Goal: Information Seeking & Learning: Learn about a topic

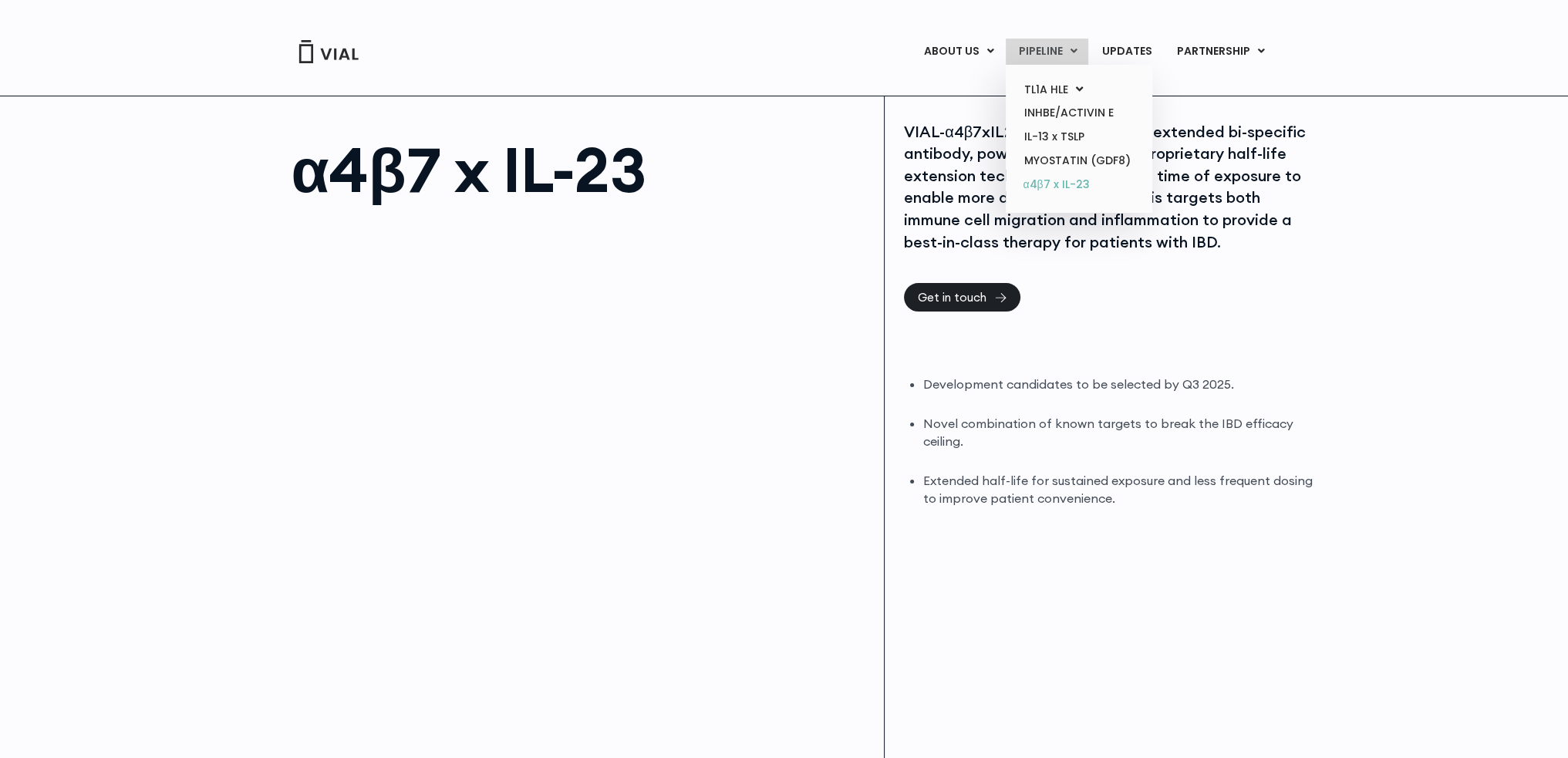
click at [1060, 188] on link "α4β7 x IL-23" at bounding box center [1078, 185] width 135 height 25
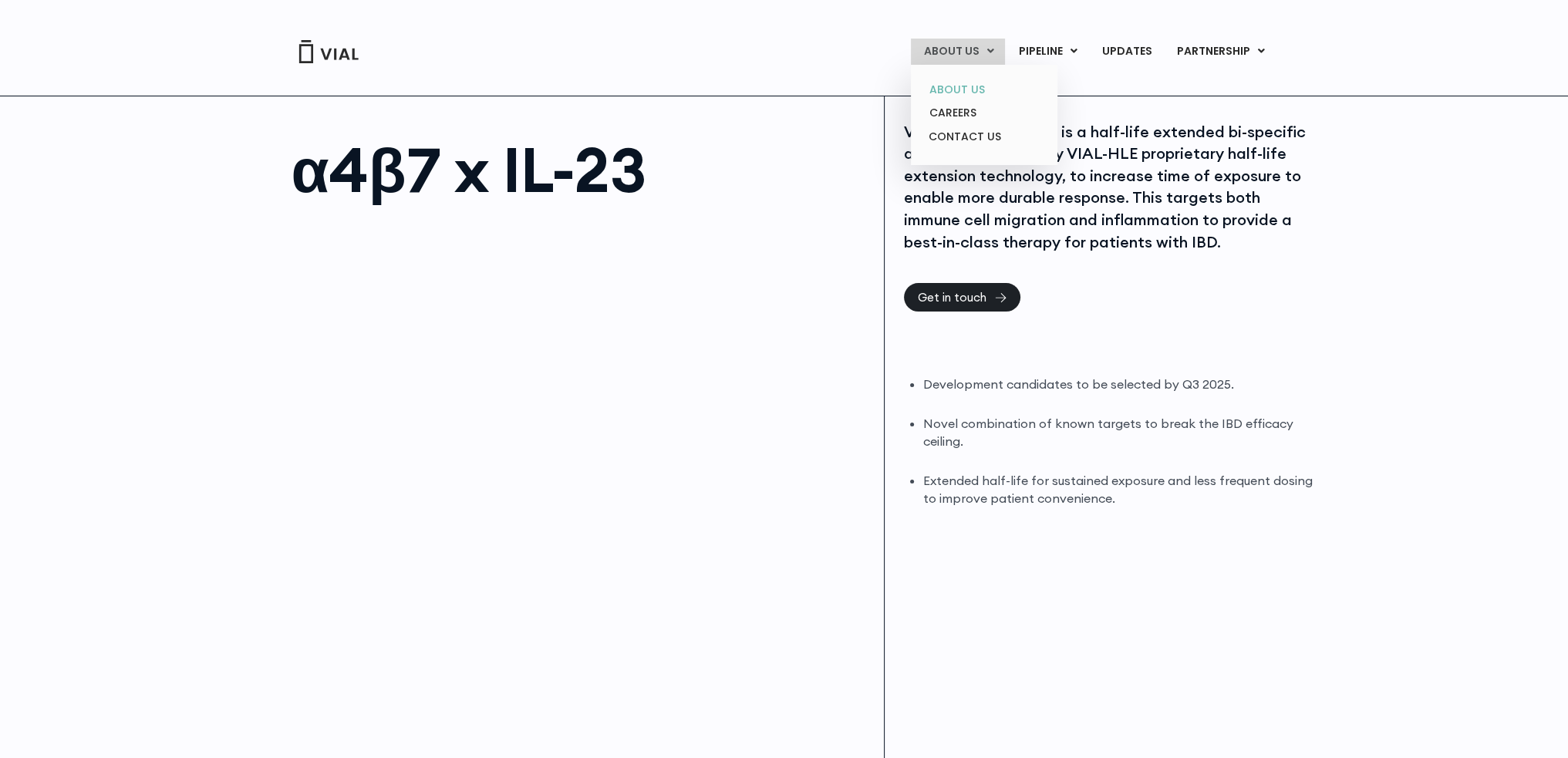
click at [968, 86] on link "ABOUT US" at bounding box center [983, 90] width 135 height 24
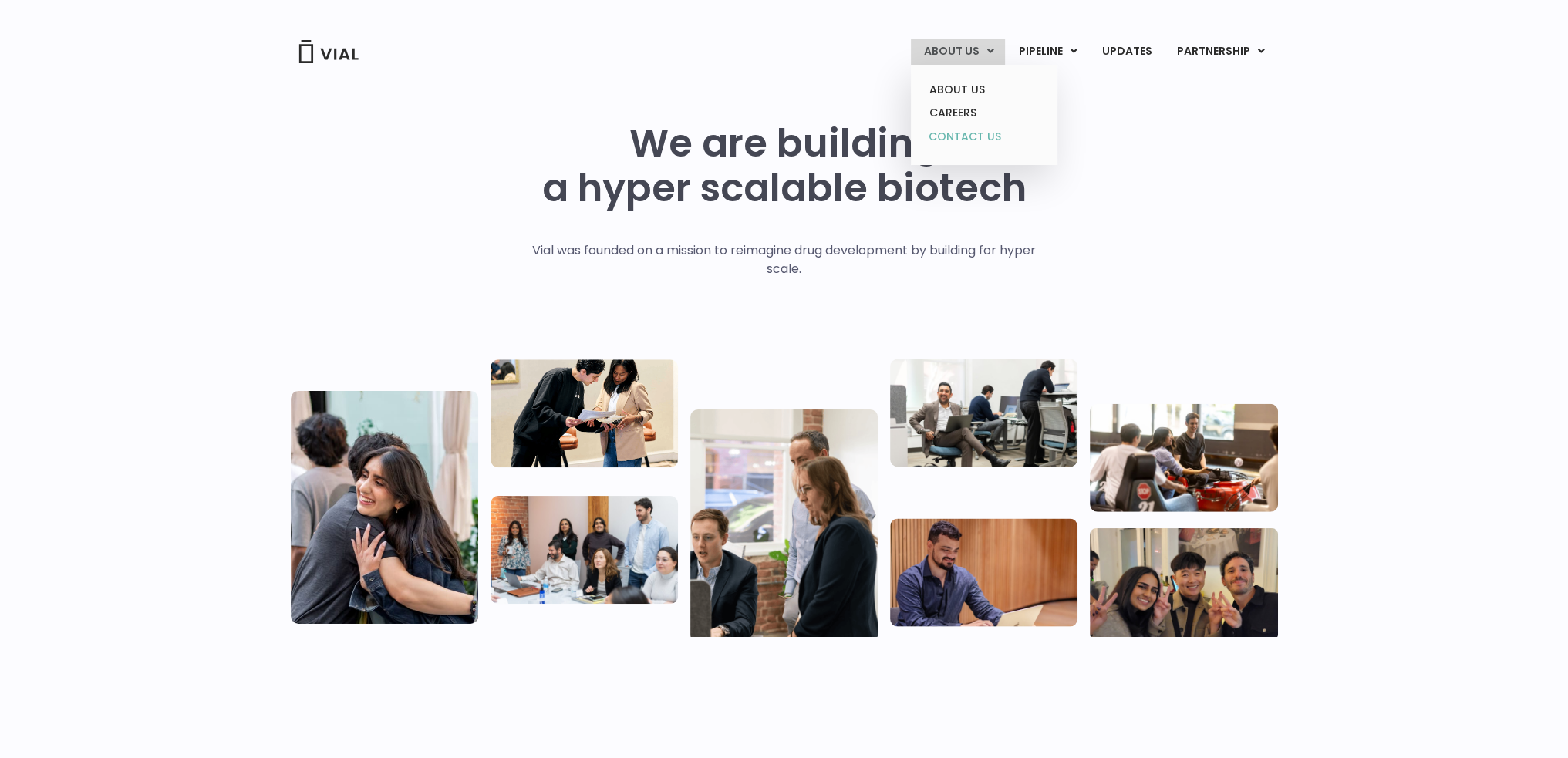
click at [968, 135] on link "CONTACT US" at bounding box center [983, 137] width 135 height 25
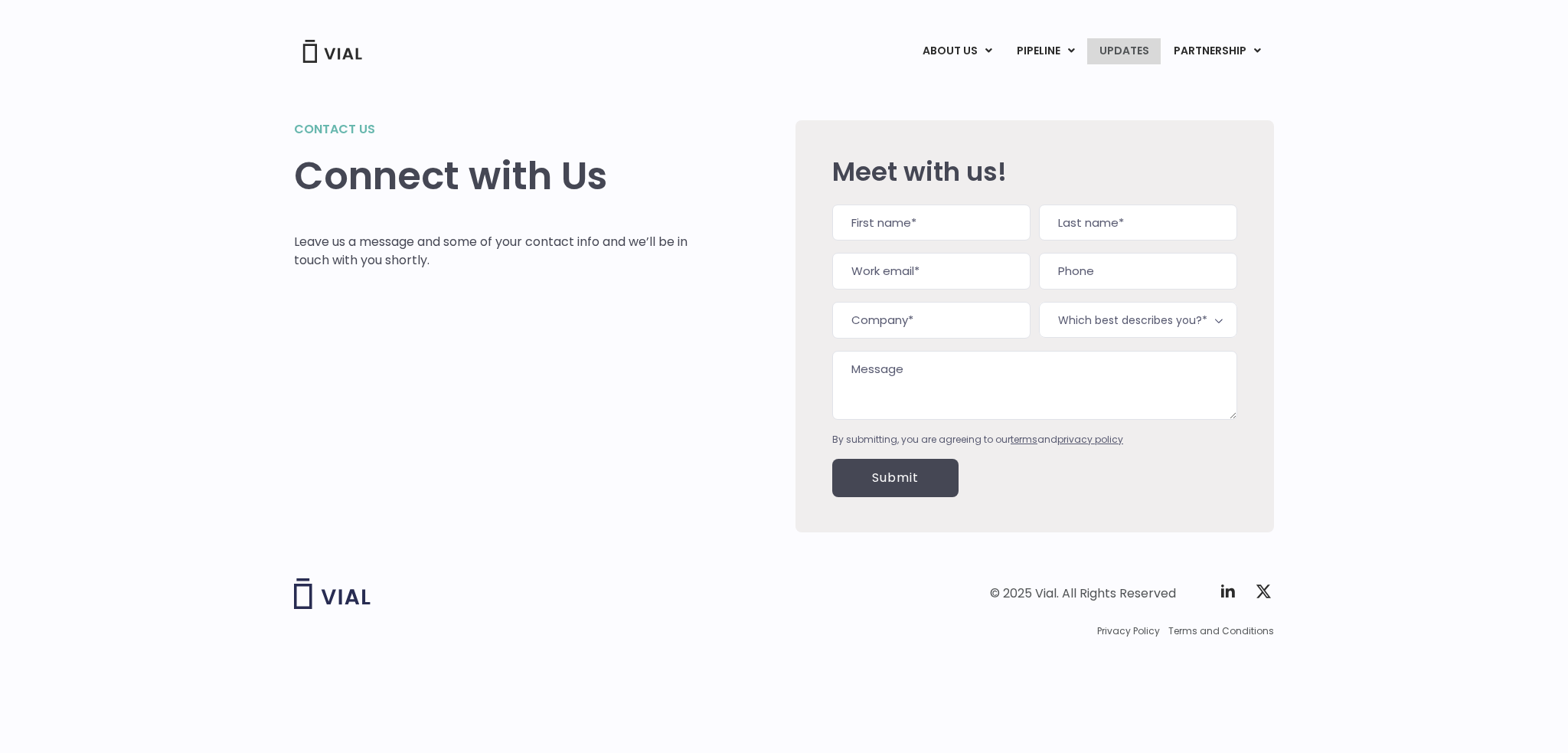
click at [1141, 48] on link "UPDATES" at bounding box center [1124, 51] width 74 height 26
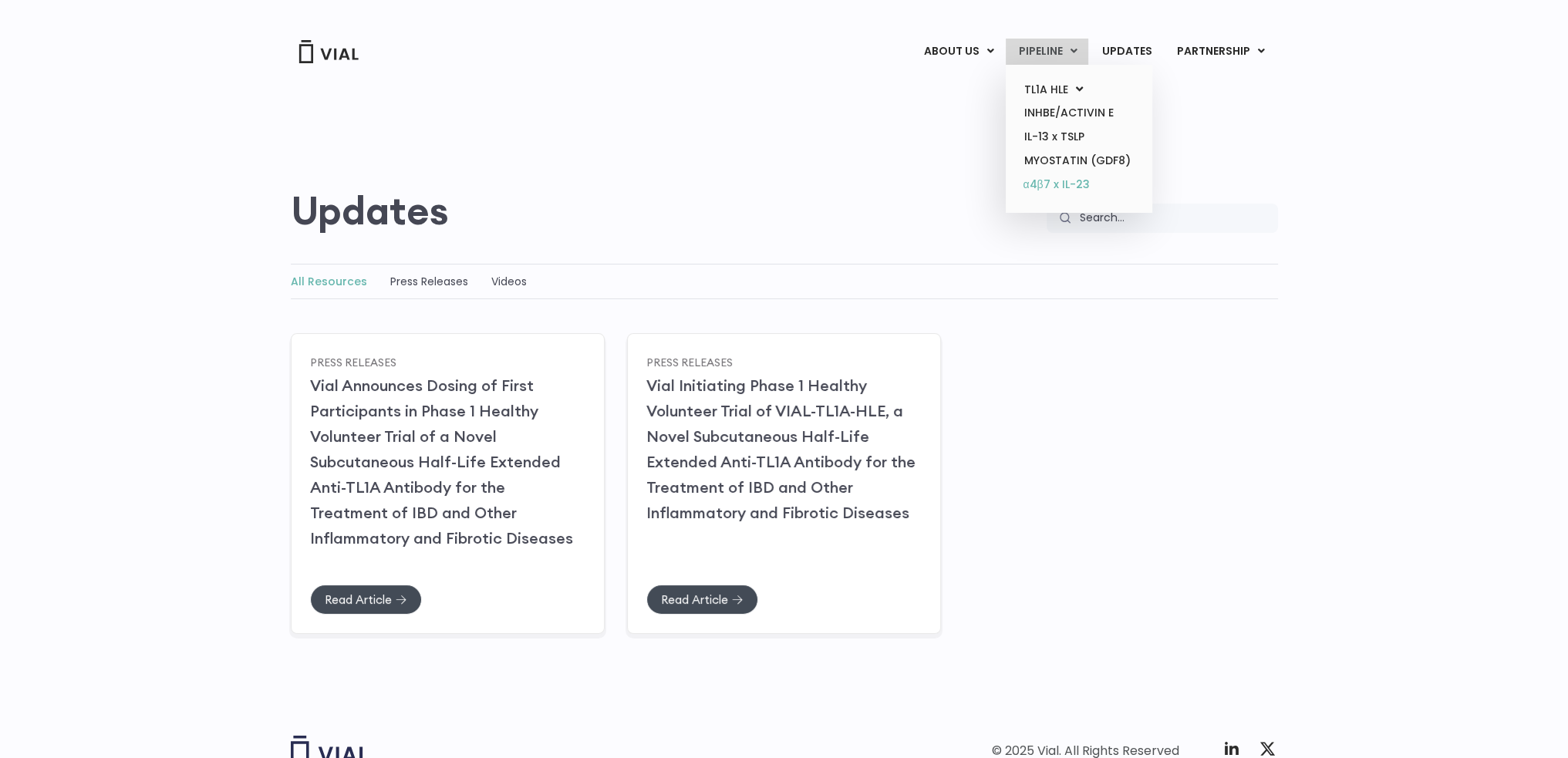
click at [1056, 184] on link "α4β7 x IL-23" at bounding box center [1078, 185] width 135 height 25
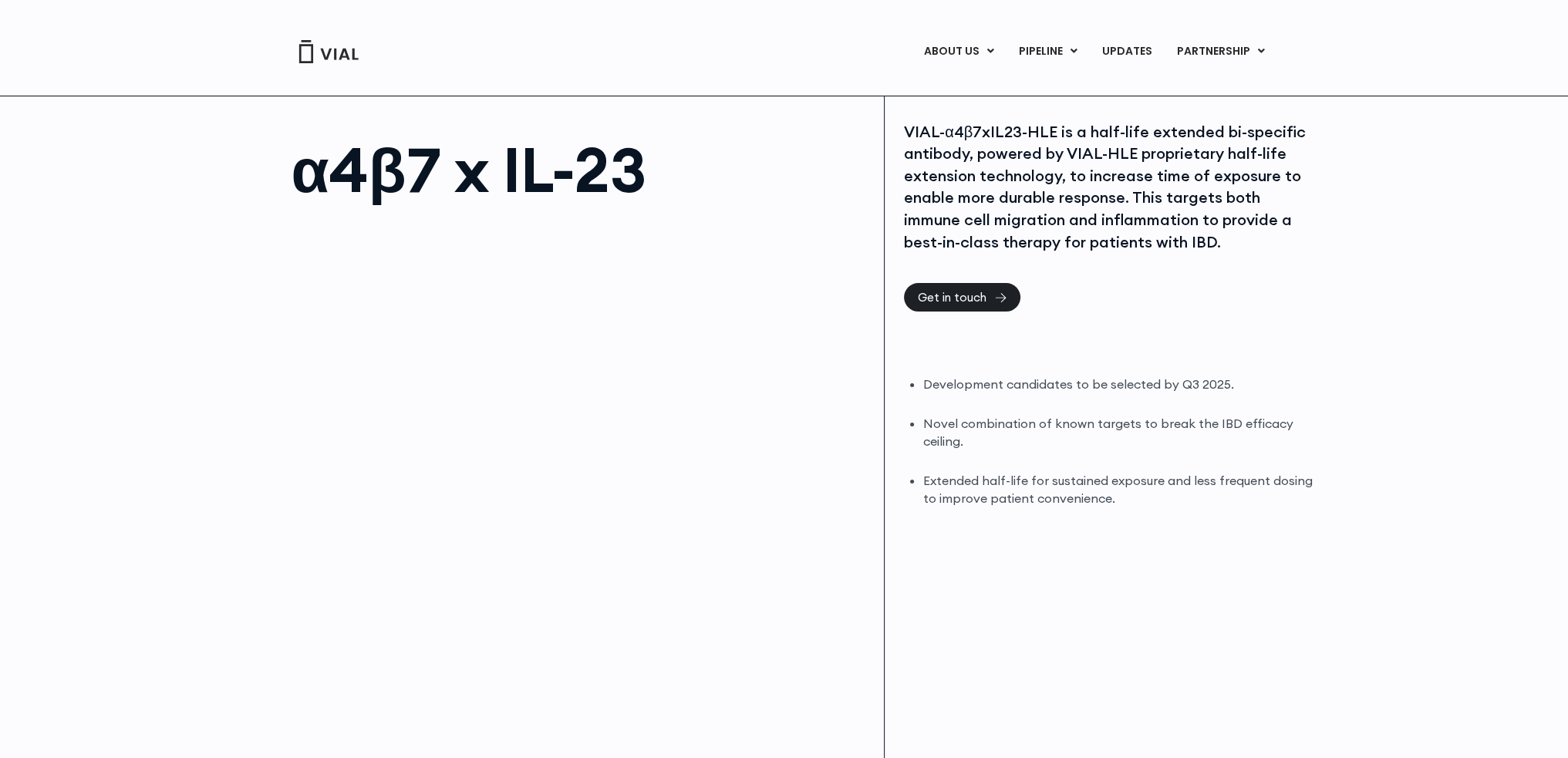
click at [197, 264] on div "α4β7 x IL-23 VIAL-α4β7xIL23-HLE is a half-life extended bi-specific antibody, p…" at bounding box center [784, 448] width 1568 height 704
click at [1008, 156] on div "VIAL-α4β7xIL23-HLE is a half-life extended bi-specific antibody, powered by VIA…" at bounding box center [1109, 187] width 412 height 133
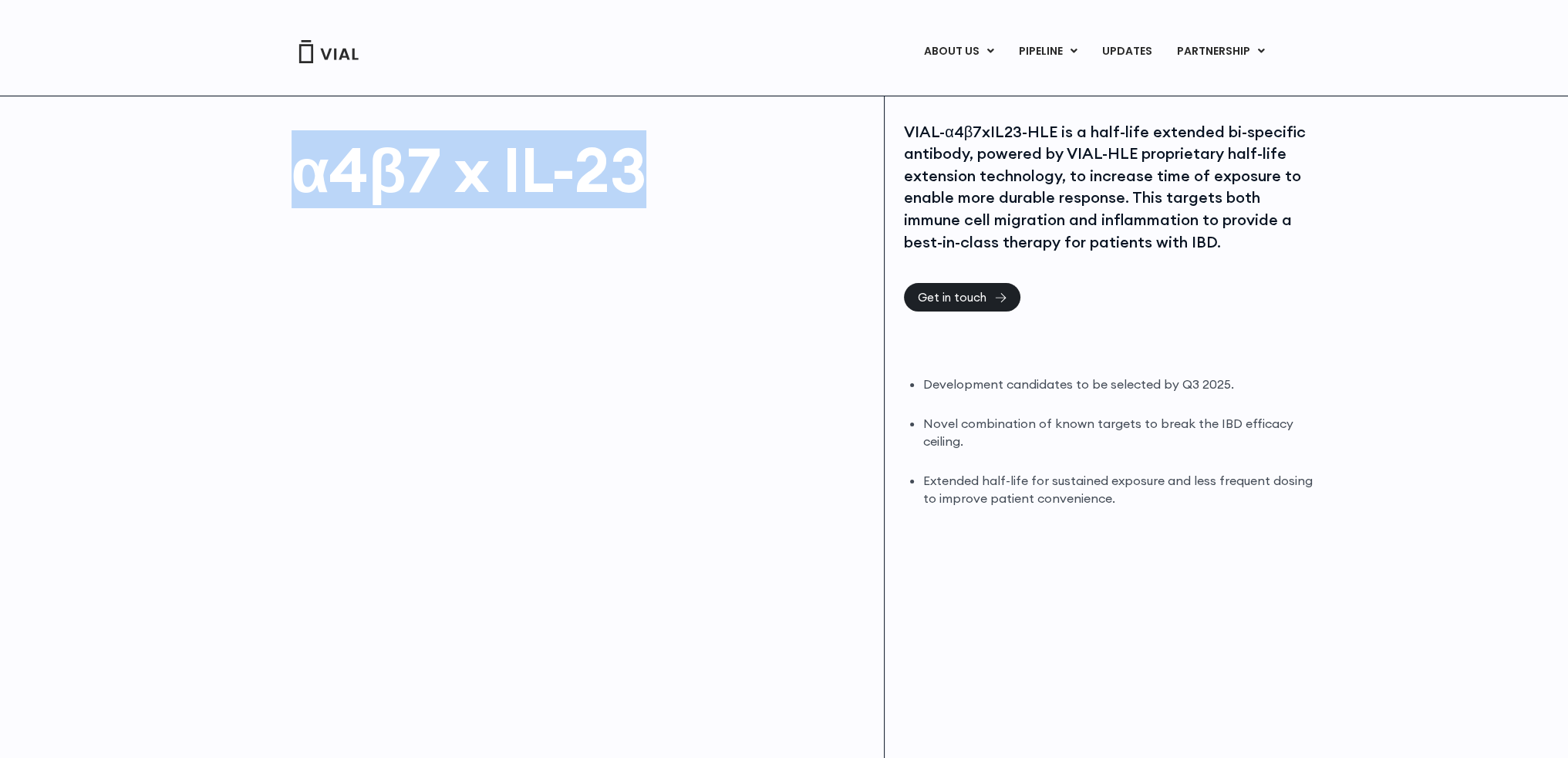
drag, startPoint x: 306, startPoint y: 171, endPoint x: 630, endPoint y: 174, distance: 324.0
click at [630, 174] on h1 "α4β7 x IL-23" at bounding box center [581, 169] width 578 height 61
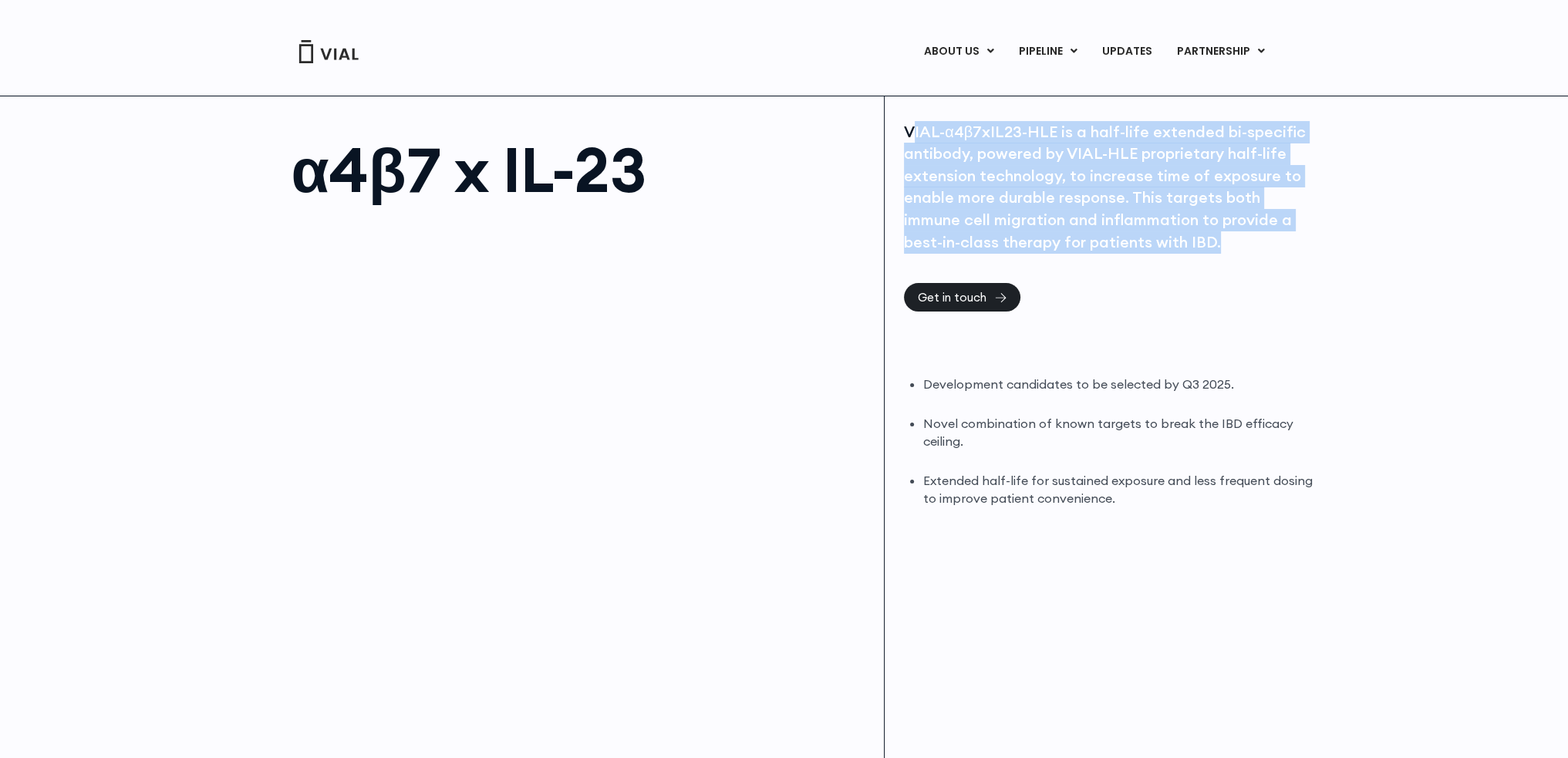
drag, startPoint x: 910, startPoint y: 125, endPoint x: 1214, endPoint y: 242, distance: 325.7
click at [1214, 242] on div "VIAL-α4β7xIL23-HLE is a half-life extended bi-specific antibody, powered by VIA…" at bounding box center [1109, 187] width 412 height 133
click at [973, 151] on div "VIAL-α4β7xIL23-HLE is a half-life extended bi-specific antibody, powered by VIA…" at bounding box center [1109, 187] width 412 height 133
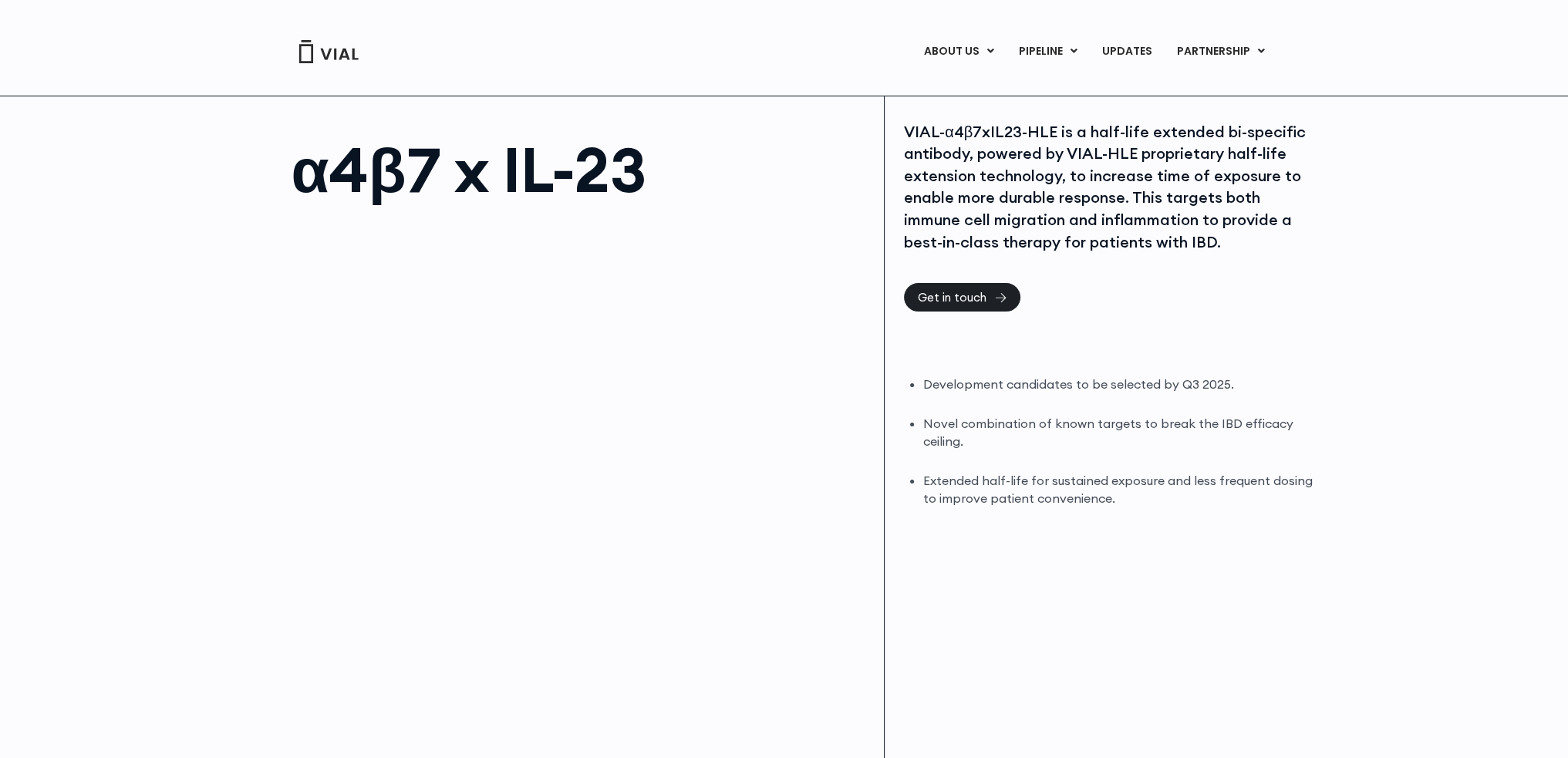
click at [902, 129] on div "VIAL-α4β7xIL23-HLE is a half-life extended bi-specific antibody, powered by VIA…" at bounding box center [1112, 449] width 455 height 704
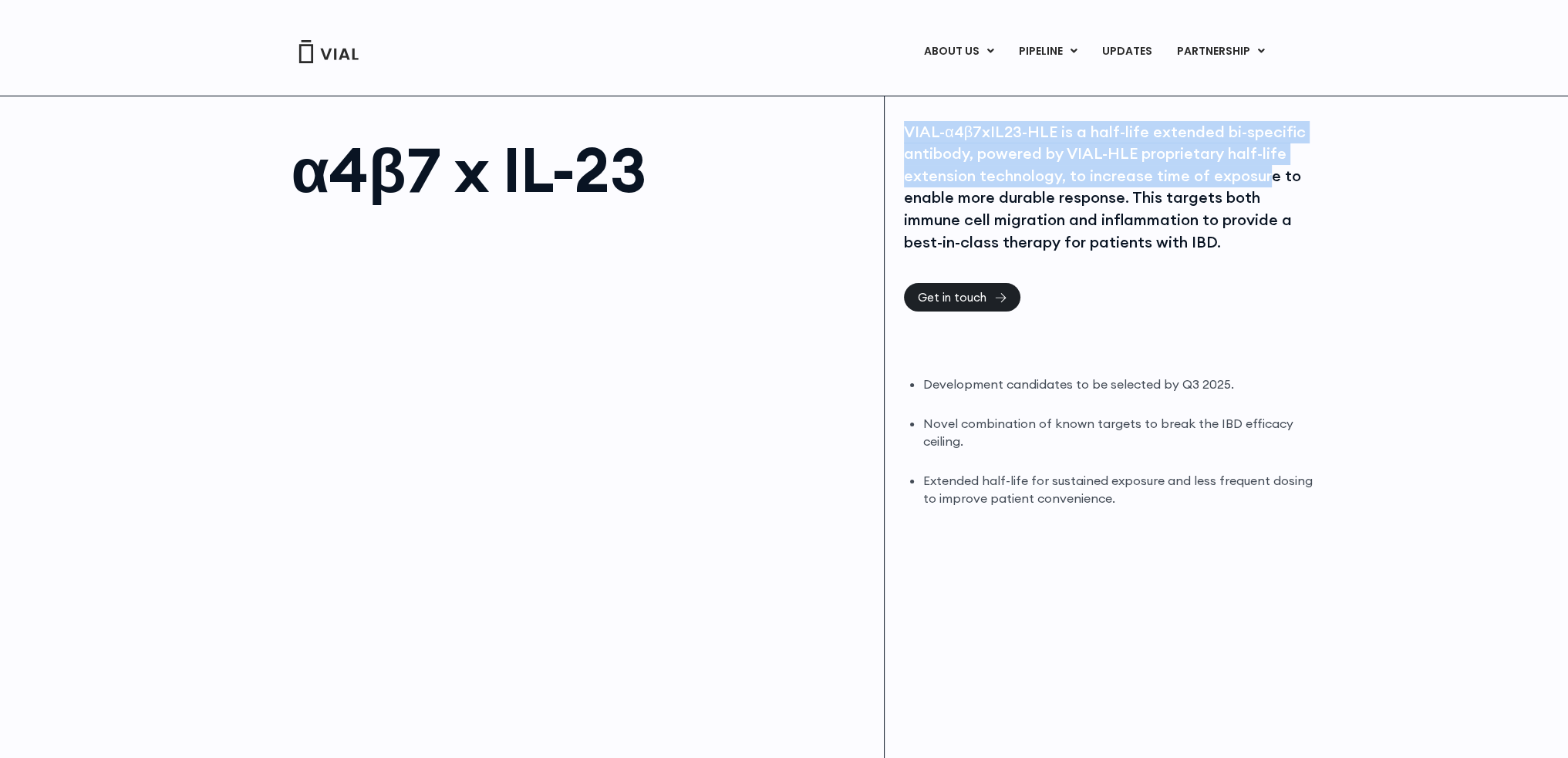
drag, startPoint x: 903, startPoint y: 128, endPoint x: 1270, endPoint y: 169, distance: 369.3
click at [1270, 169] on div "VIAL-α4β7xIL23-HLE is a half-life extended bi-specific antibody, powered by VIA…" at bounding box center [1109, 187] width 412 height 133
click at [992, 182] on div "VIAL-α4β7xIL23-HLE is a half-life extended bi-specific antibody, powered by VIA…" at bounding box center [1109, 187] width 412 height 133
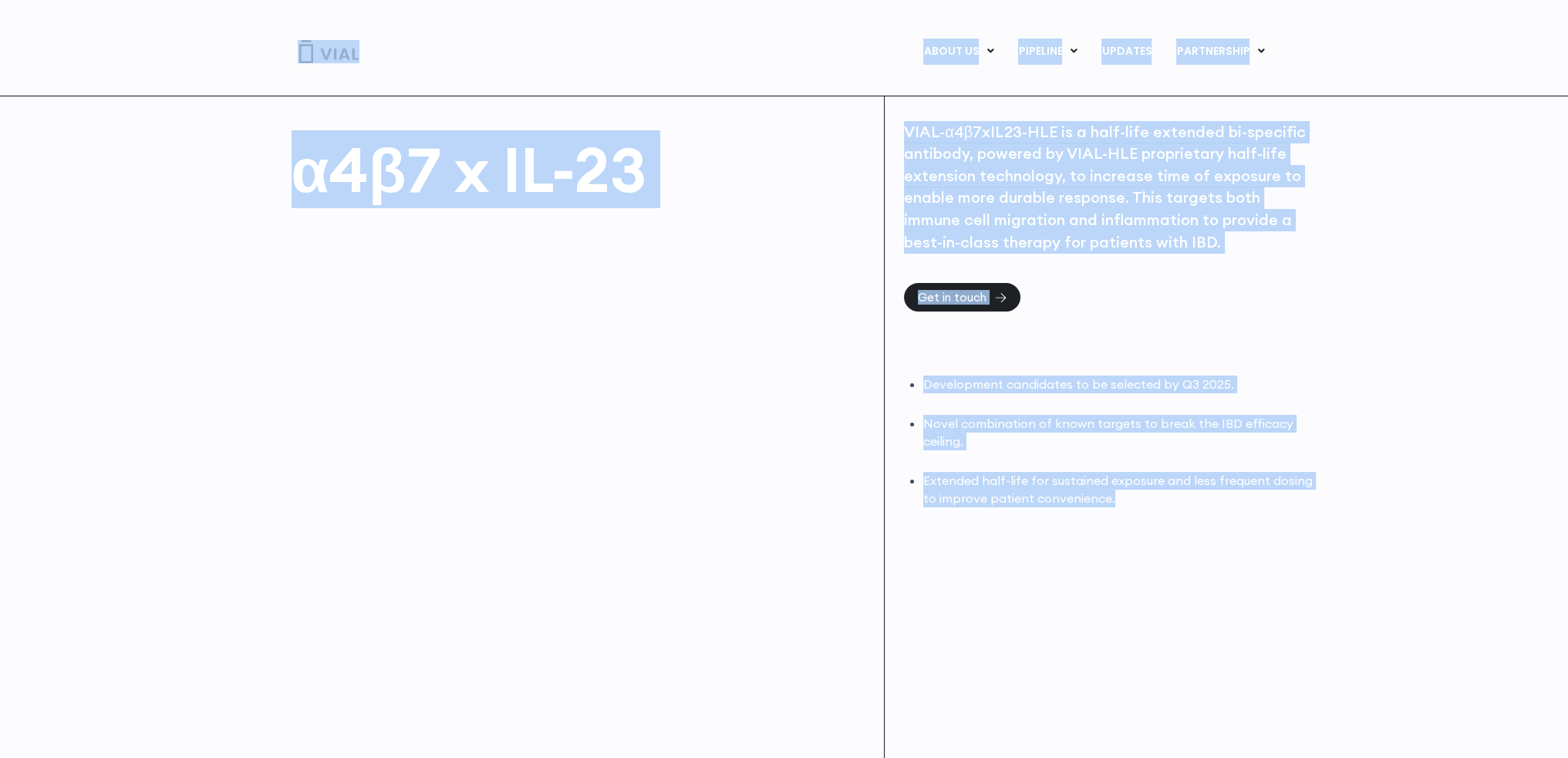
drag, startPoint x: 1133, startPoint y: 512, endPoint x: 299, endPoint y: 53, distance: 952.0
click at [299, 53] on div "Vial Announces Dosing of First Patient in Phase 1 Healthy Volunteer Trial ABOUT…" at bounding box center [784, 475] width 1568 height 949
